Goal: Find specific page/section: Find specific page/section

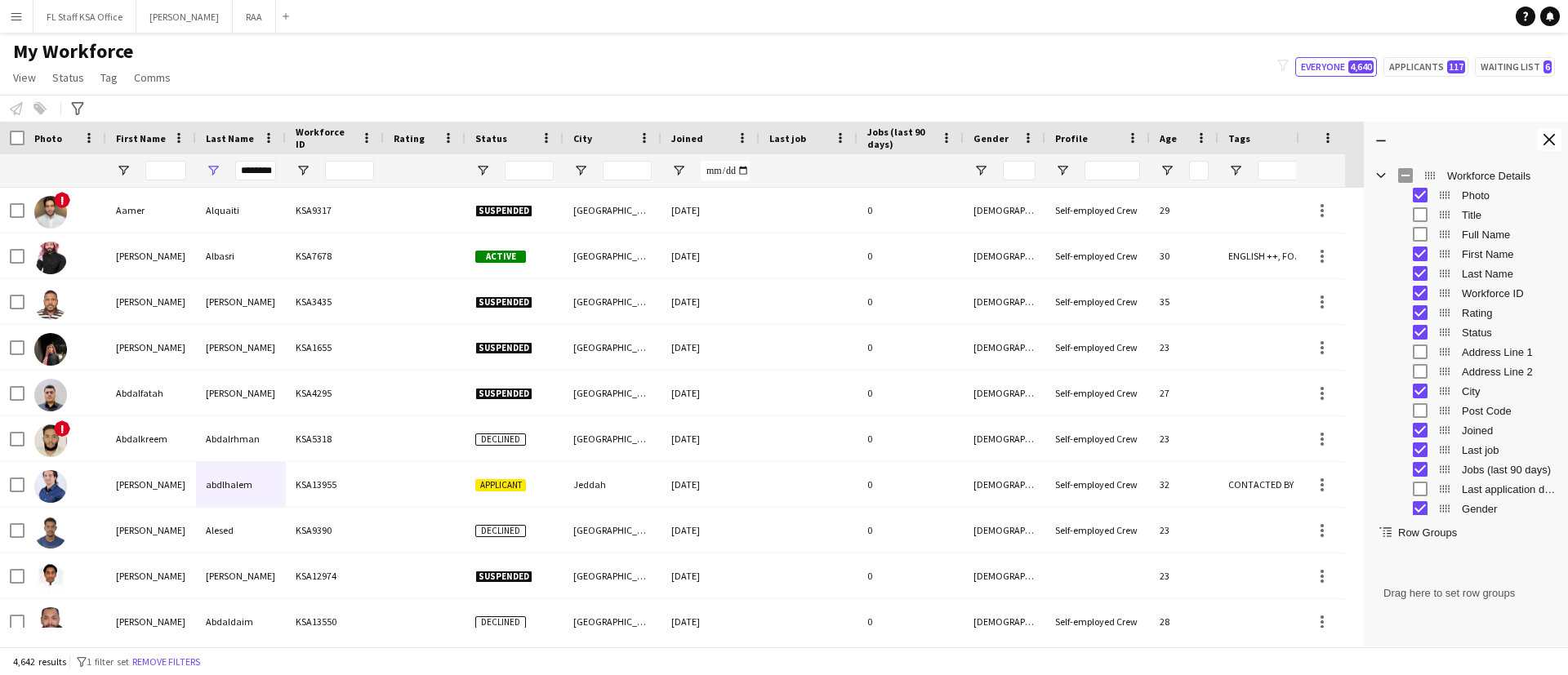
scroll to position [0, 4]
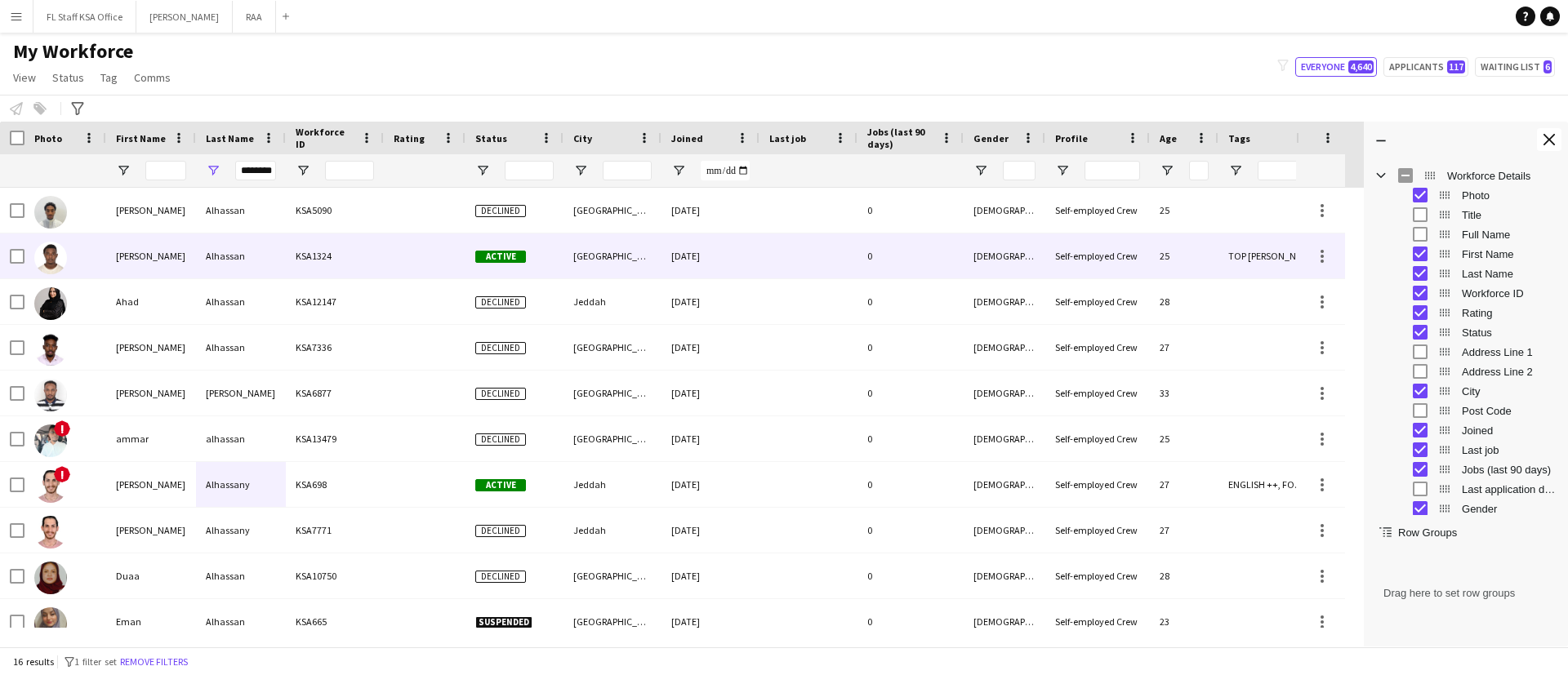
type input "********"
click at [172, 251] on div "[PERSON_NAME]" at bounding box center [150, 256] width 90 height 45
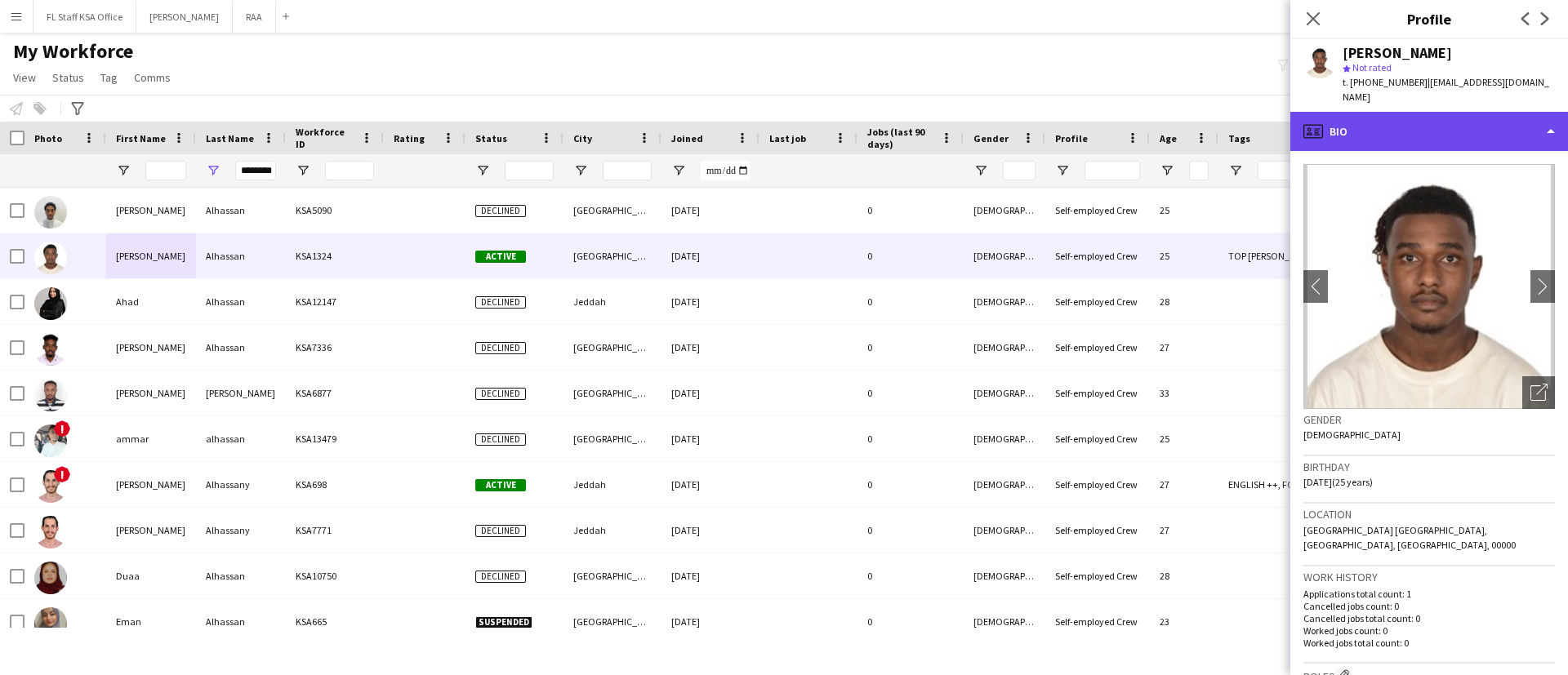
click at [1436, 131] on div "profile Bio" at bounding box center [1429, 131] width 277 height 39
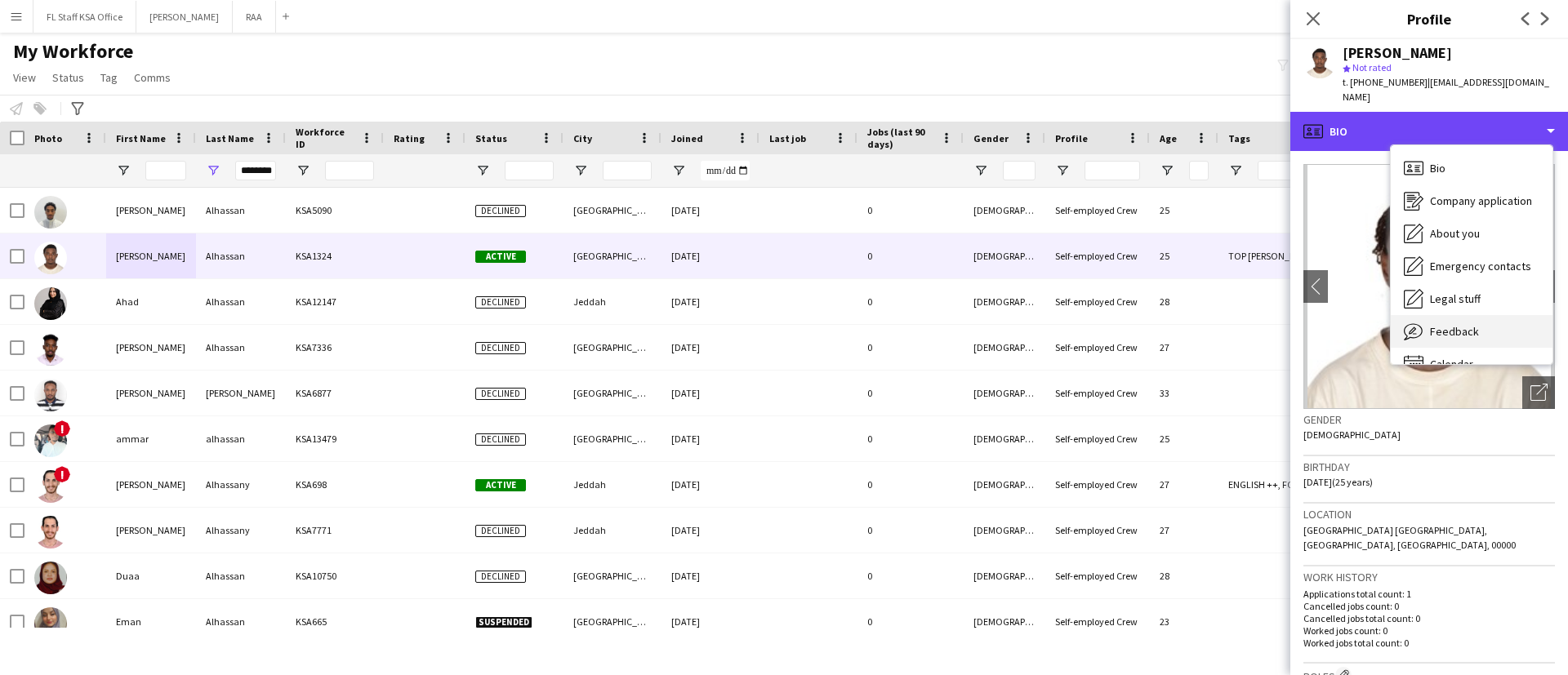
scroll to position [23, 0]
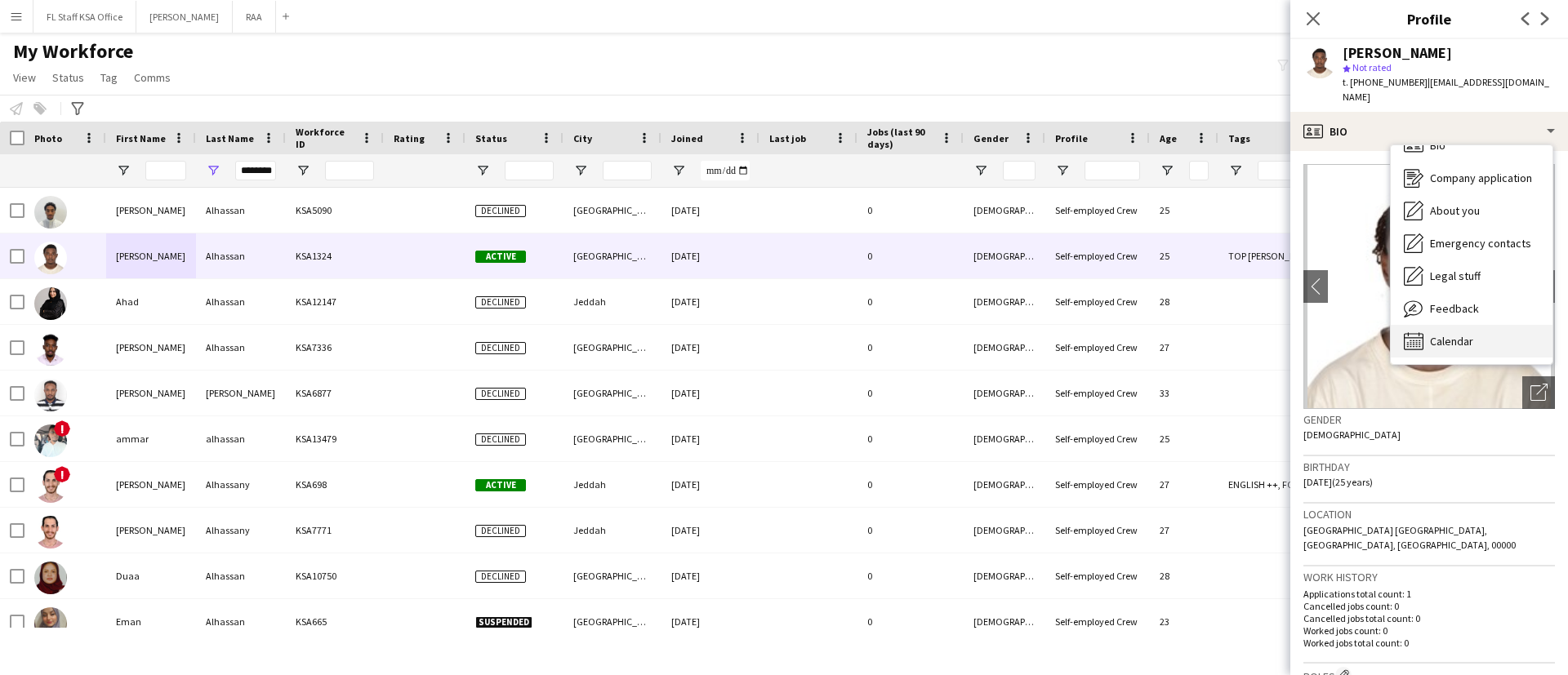
click at [1476, 325] on div "Calendar Calendar" at bounding box center [1471, 341] width 162 height 33
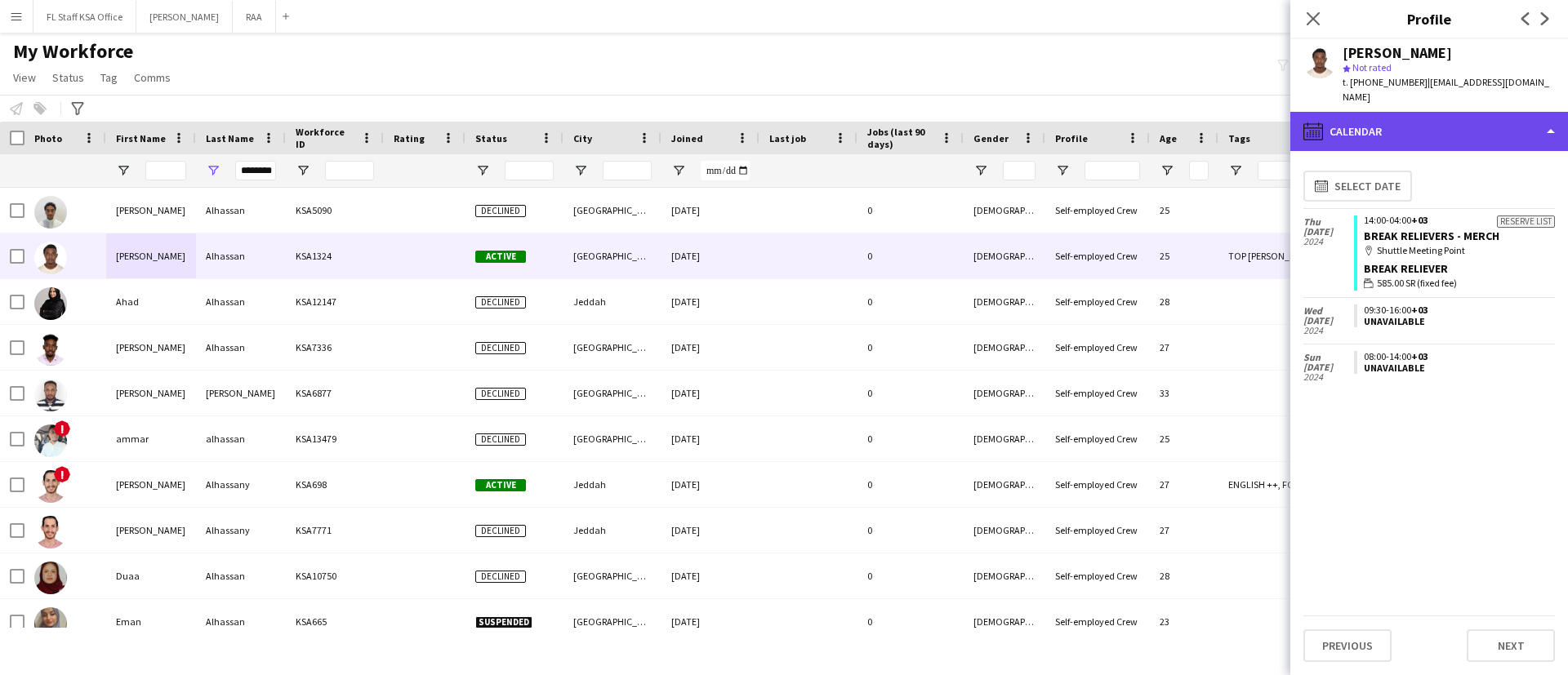
click at [1437, 112] on div "calendar-full Calendar" at bounding box center [1429, 131] width 277 height 39
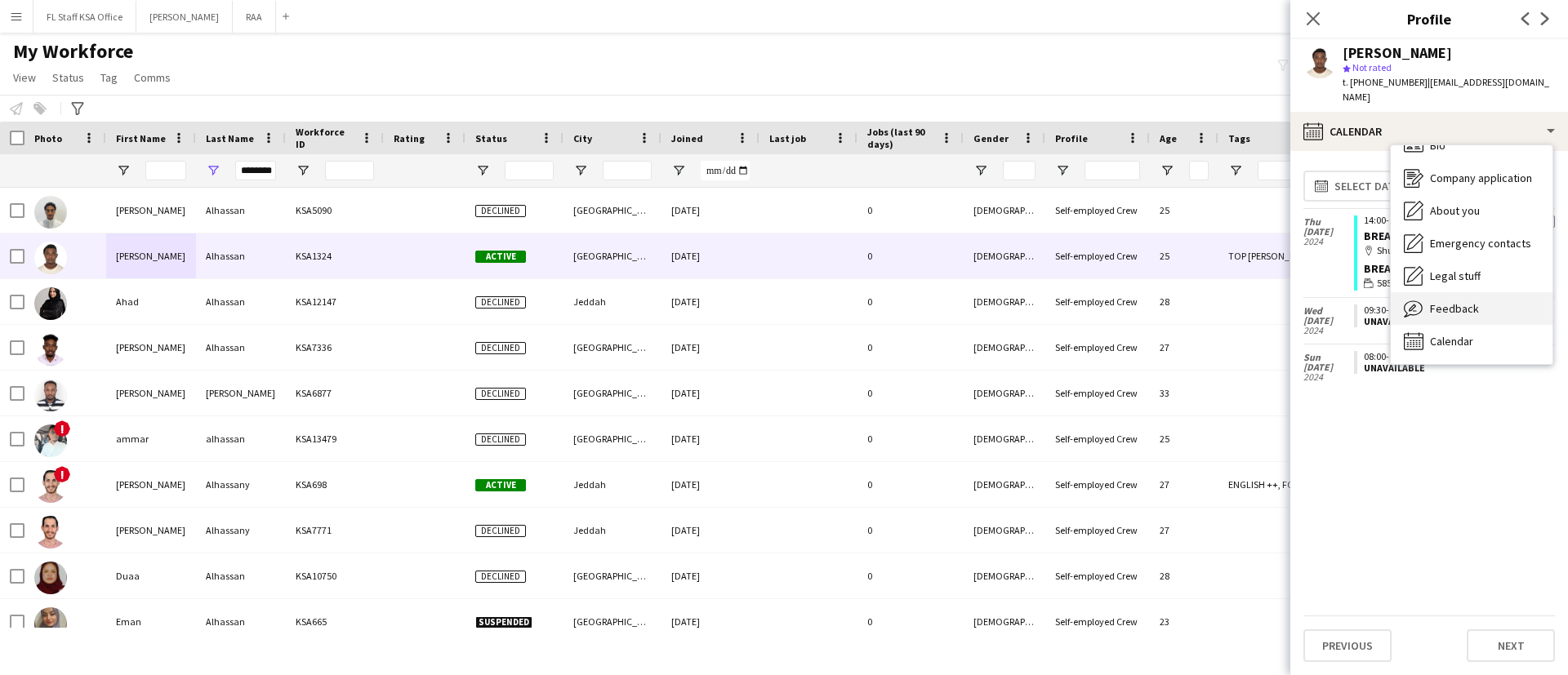
click at [1457, 301] on span "Feedback" at bounding box center [1453, 308] width 49 height 15
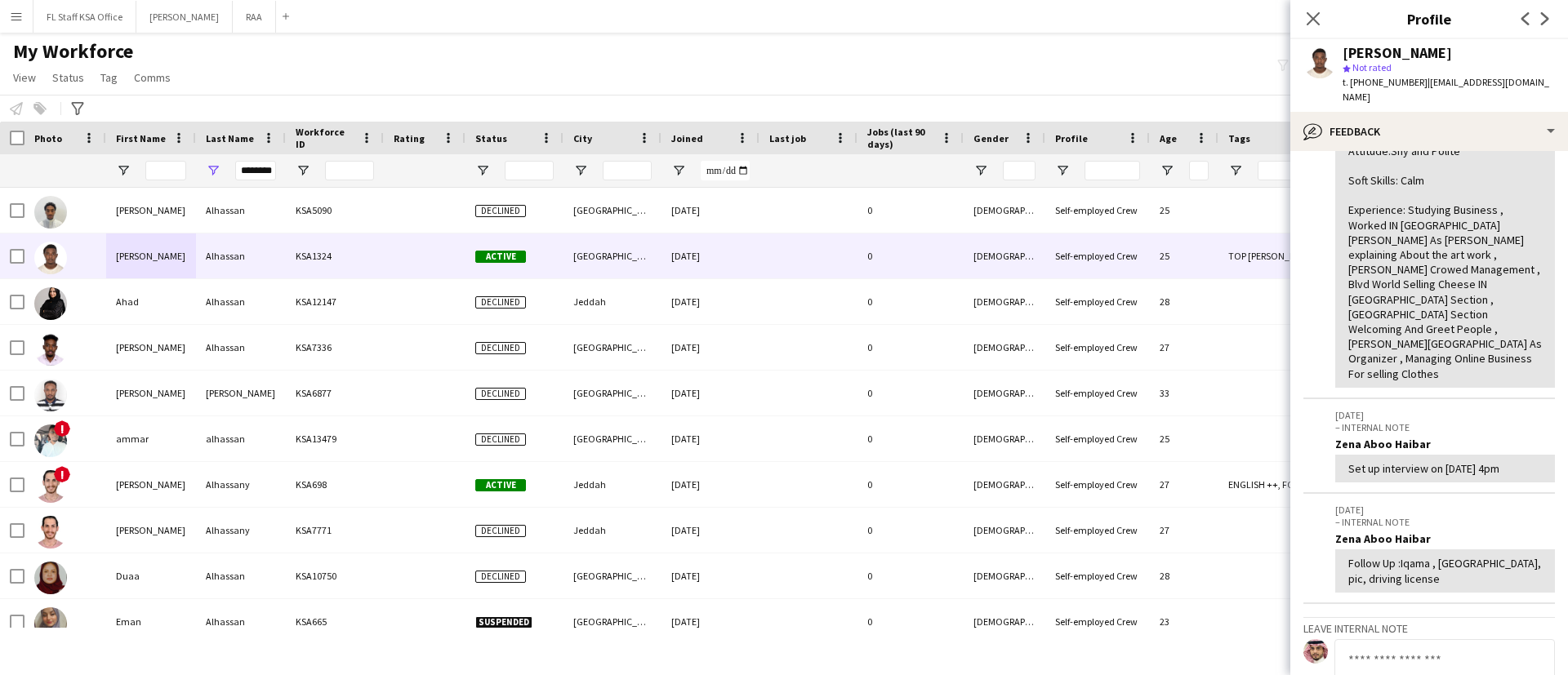
scroll to position [200, 0]
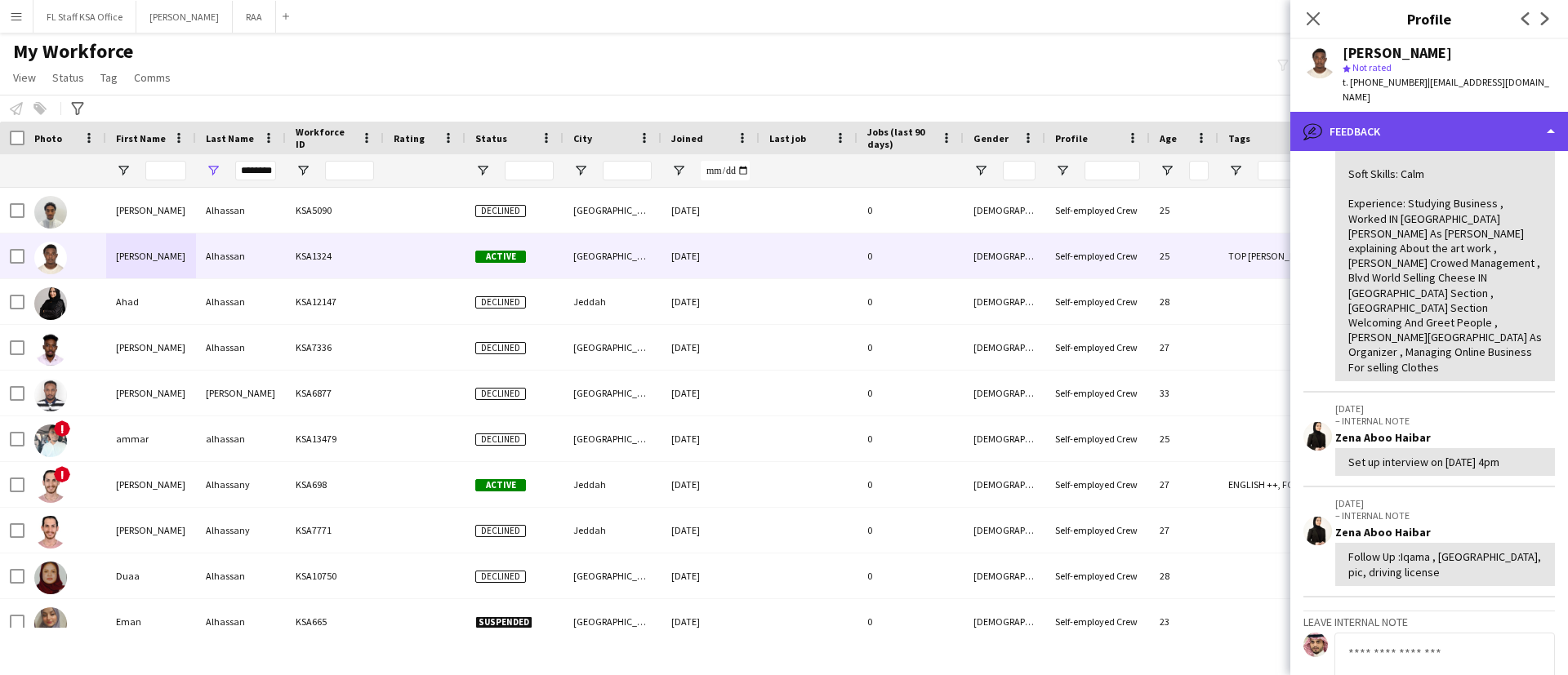
click at [1484, 123] on div "bubble-pencil Feedback" at bounding box center [1429, 131] width 277 height 39
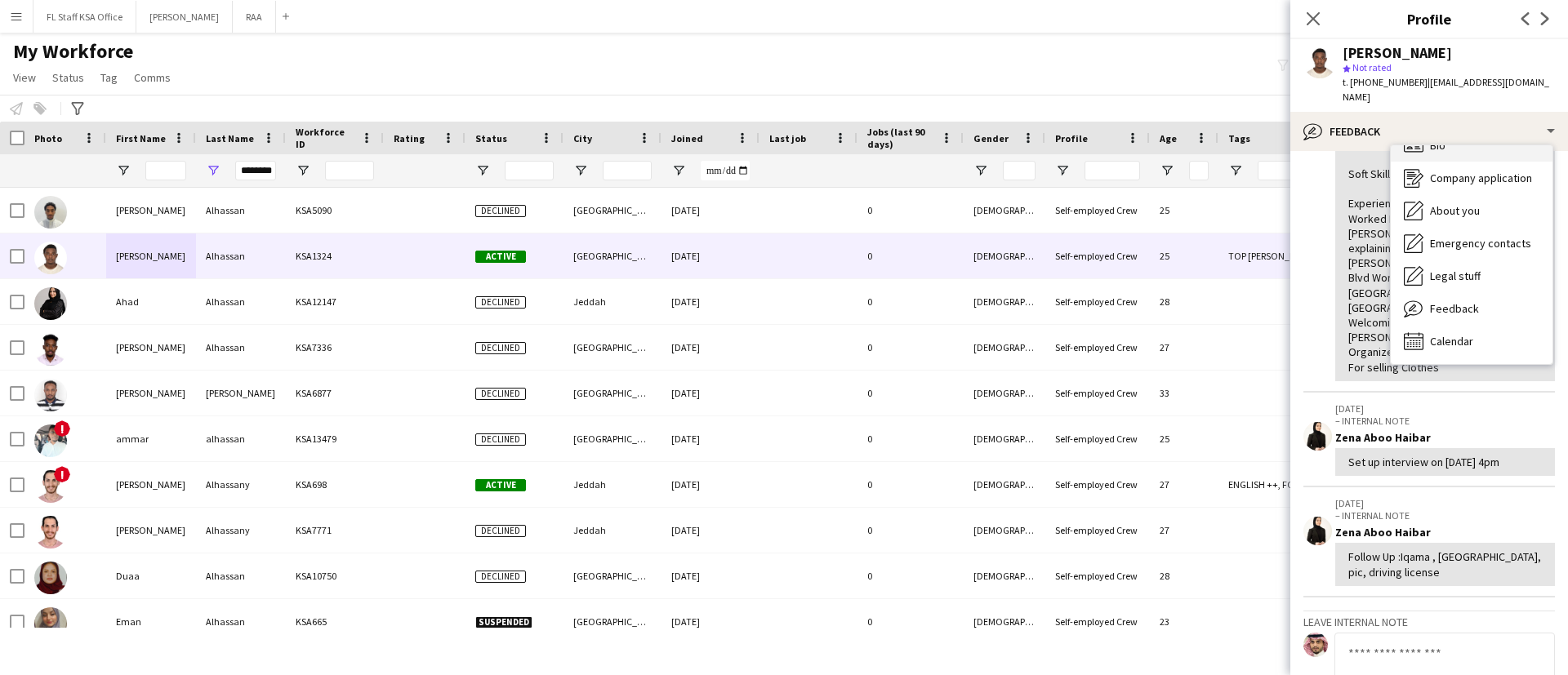
click at [1488, 142] on div "Bio Bio" at bounding box center [1471, 145] width 162 height 33
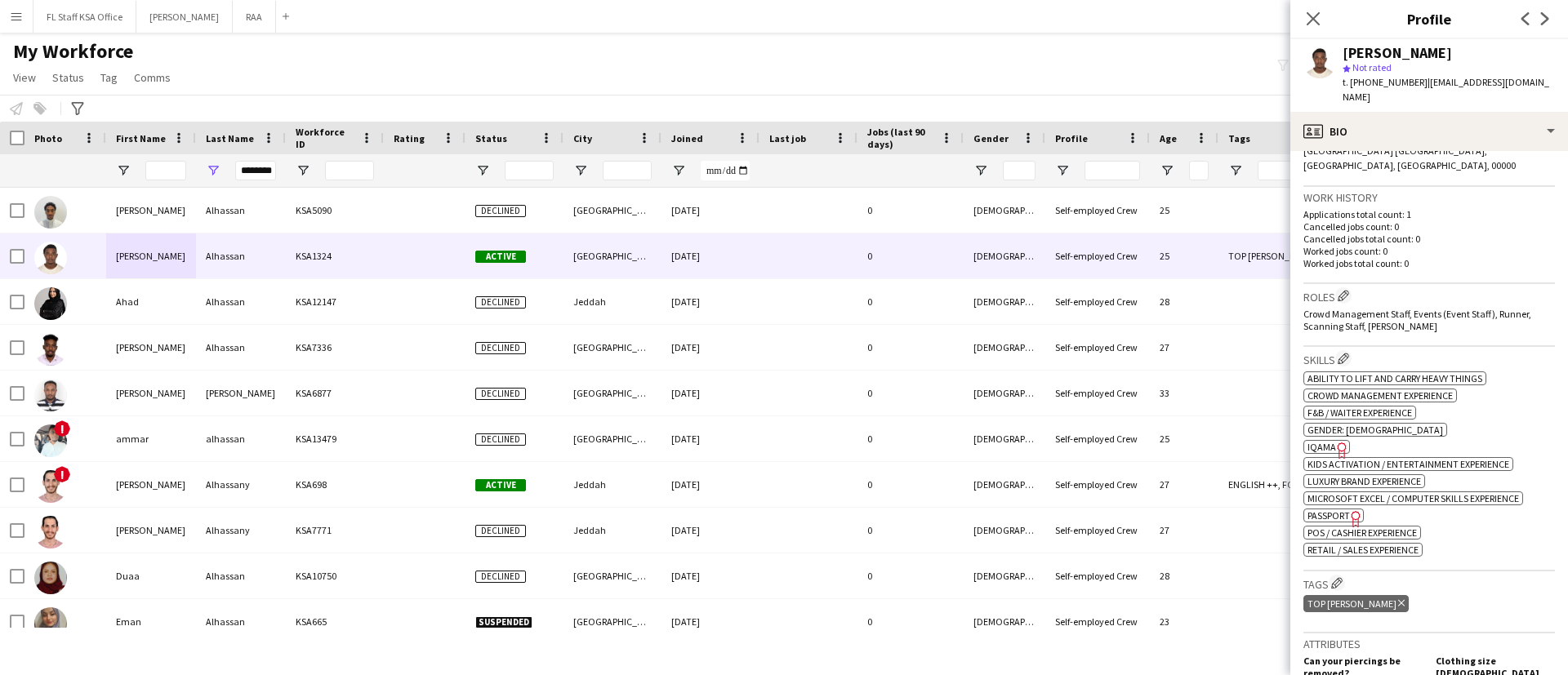
scroll to position [392, 0]
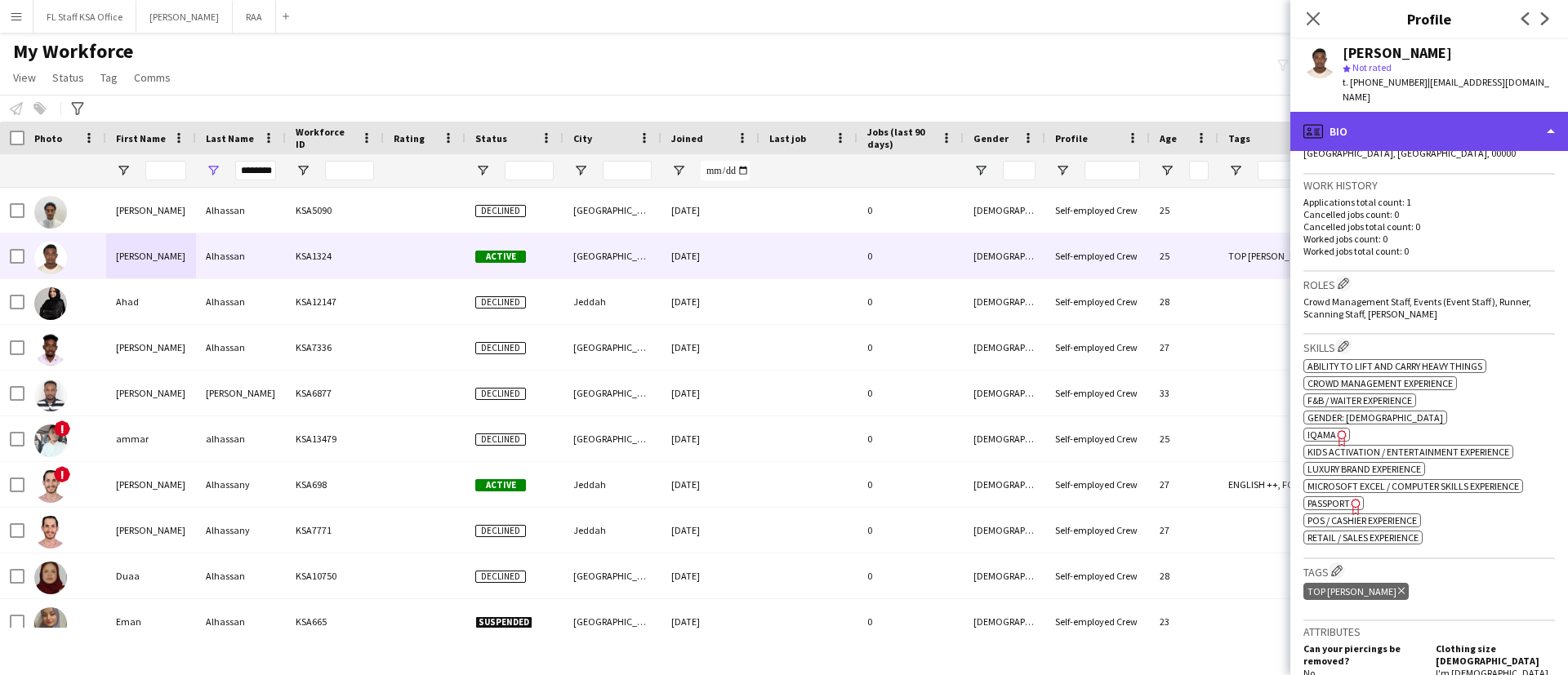
click at [1444, 129] on div "profile Bio" at bounding box center [1429, 131] width 277 height 39
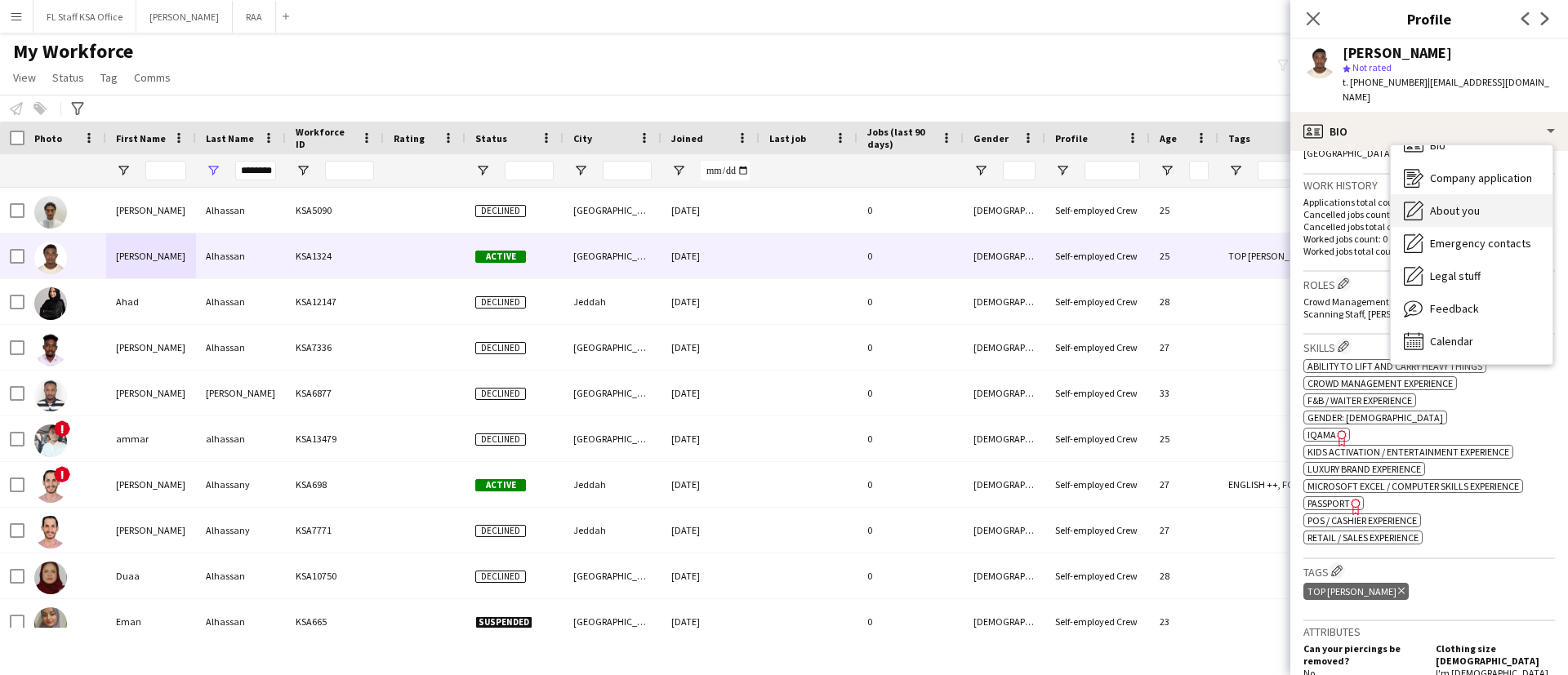
click at [1476, 203] on span "About you" at bounding box center [1454, 210] width 50 height 15
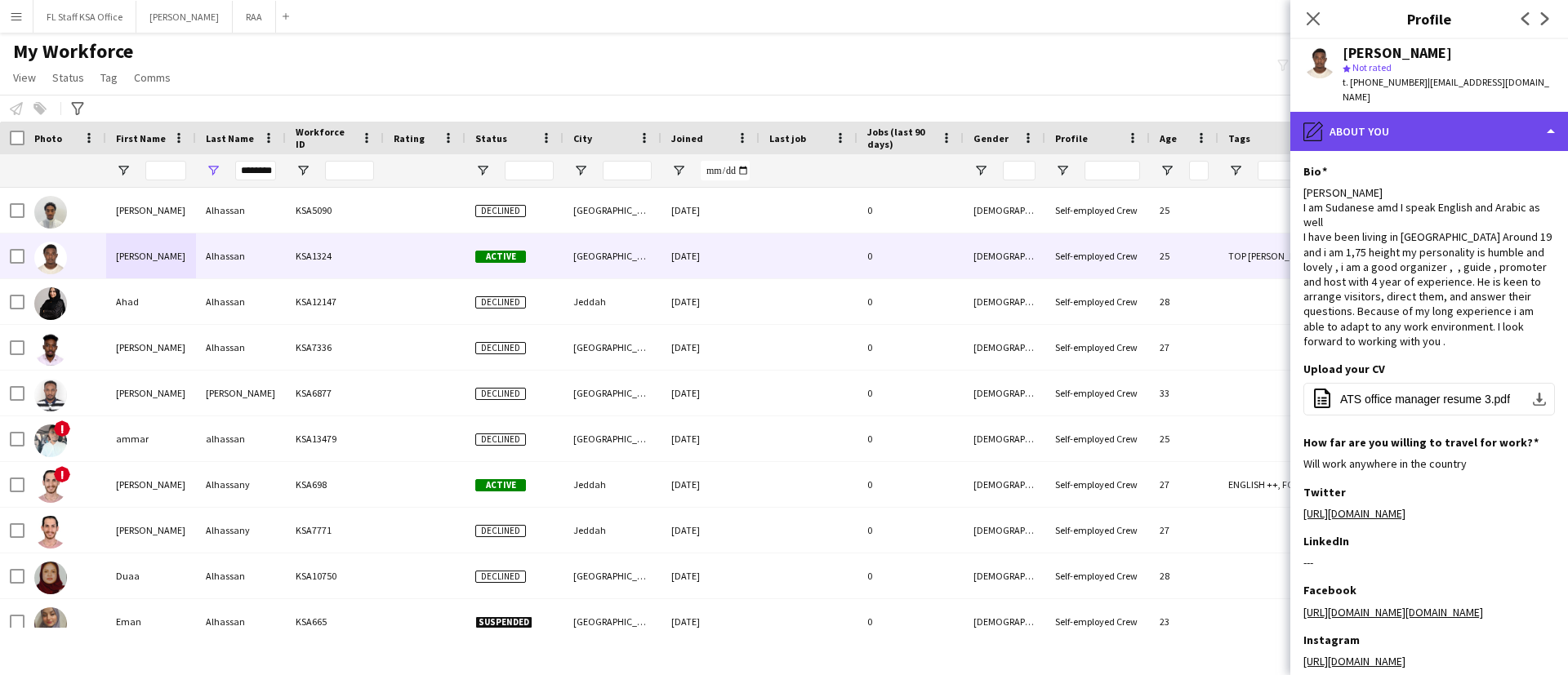
click at [1397, 116] on div "pencil4 About you" at bounding box center [1429, 131] width 277 height 39
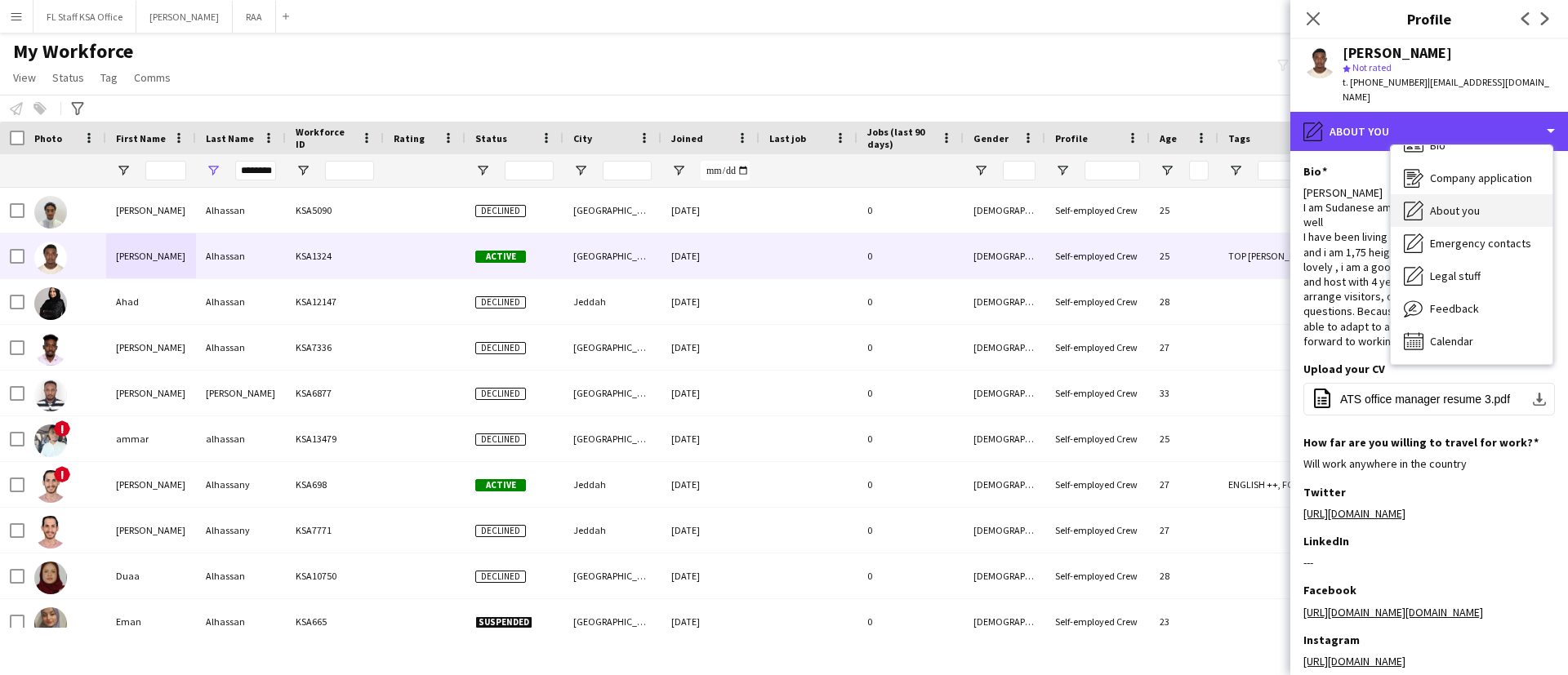
scroll to position [0, 0]
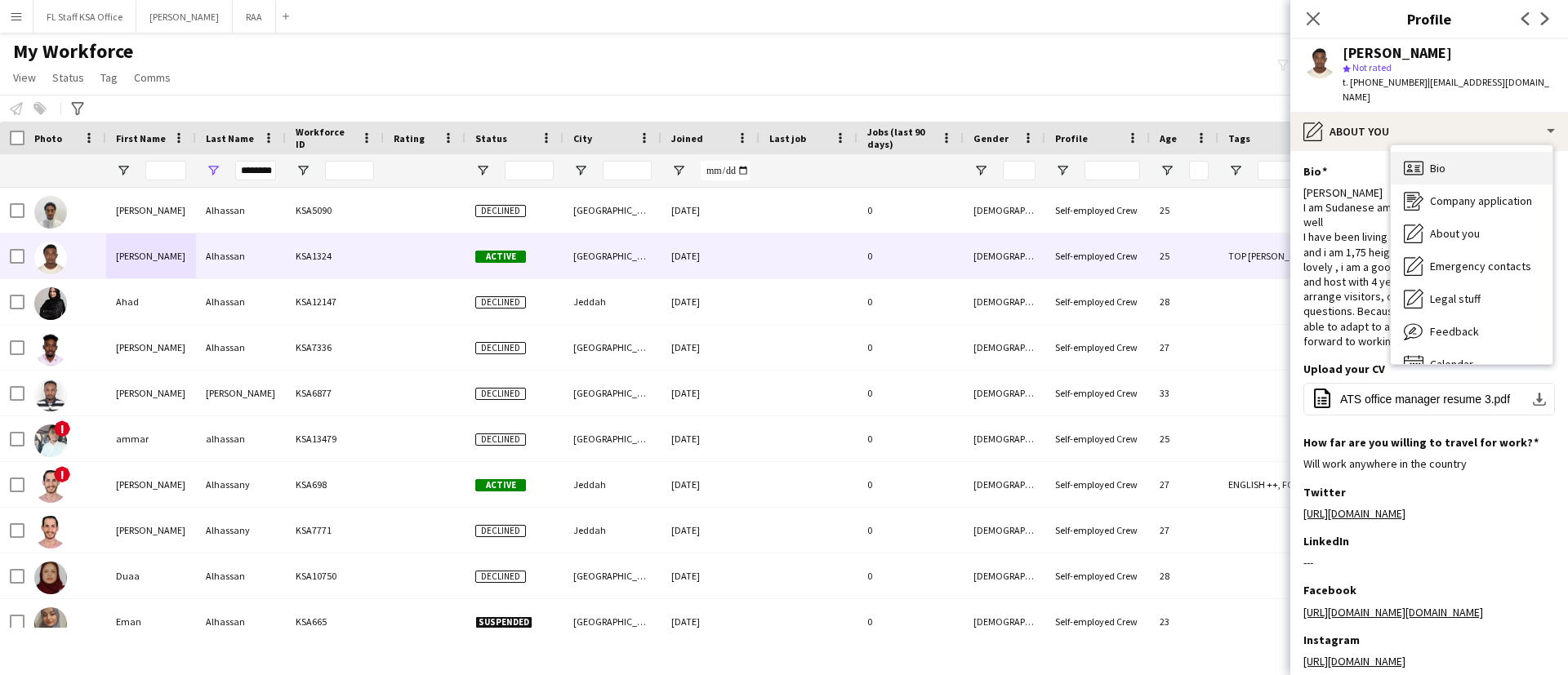
click at [1469, 163] on div "Bio Bio" at bounding box center [1471, 168] width 162 height 33
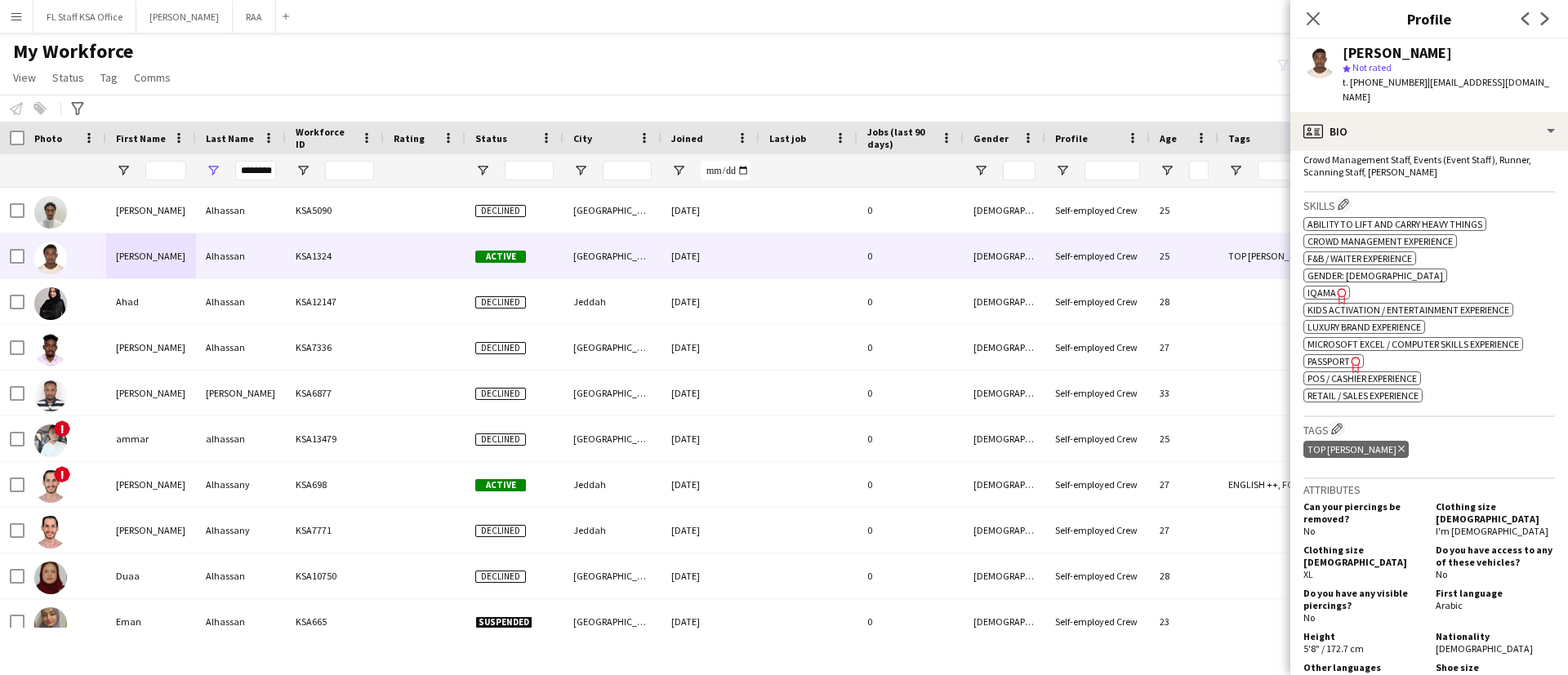
scroll to position [536, 0]
click at [1318, 20] on icon "Close pop-in" at bounding box center [1312, 18] width 15 height 15
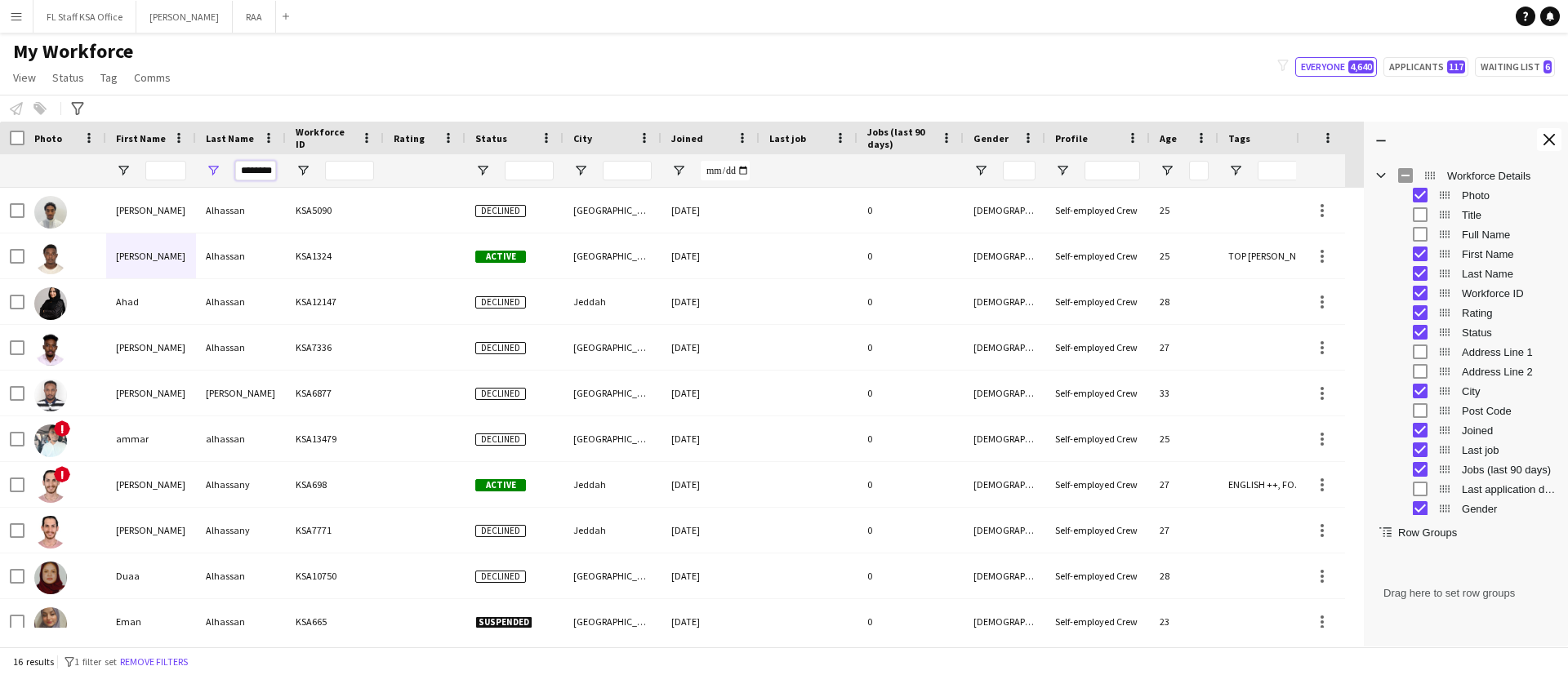
click at [250, 166] on input "********" at bounding box center [256, 171] width 41 height 20
